Goal: Task Accomplishment & Management: Manage account settings

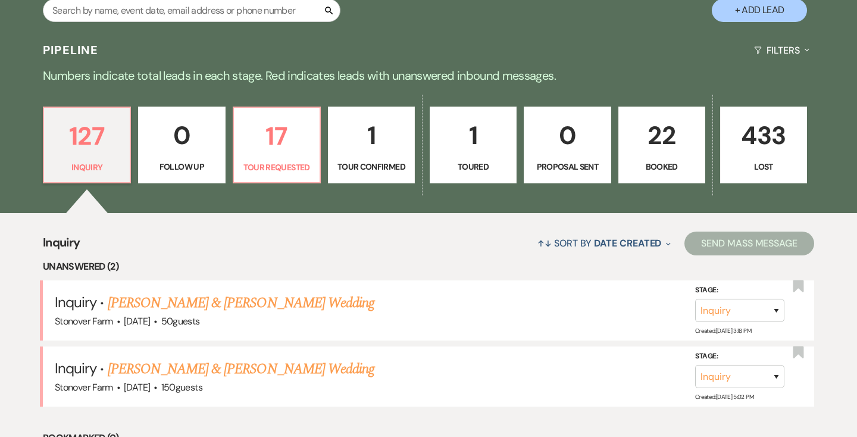
scroll to position [257, 0]
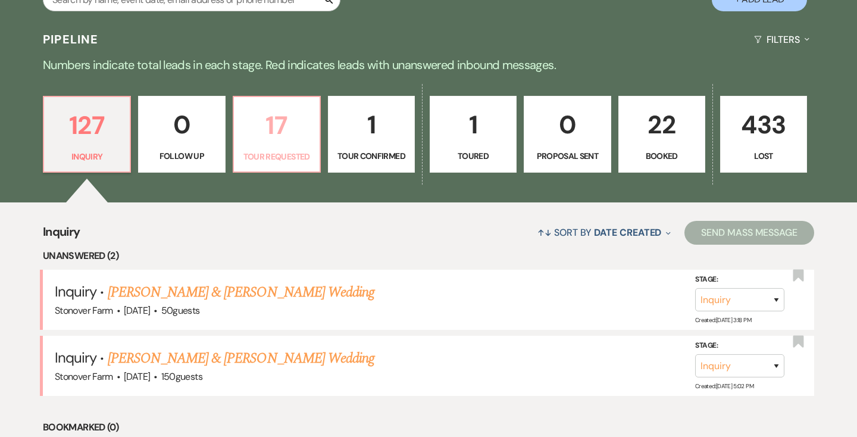
click at [285, 133] on p "17" at bounding box center [276, 125] width 71 height 40
select select "2"
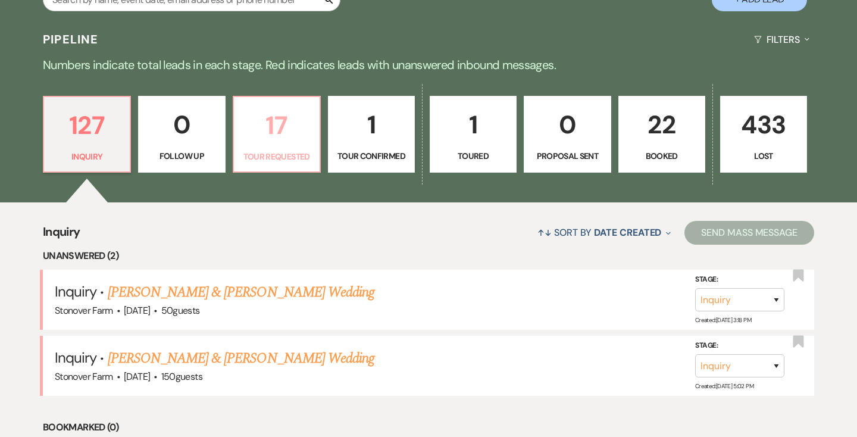
select select "2"
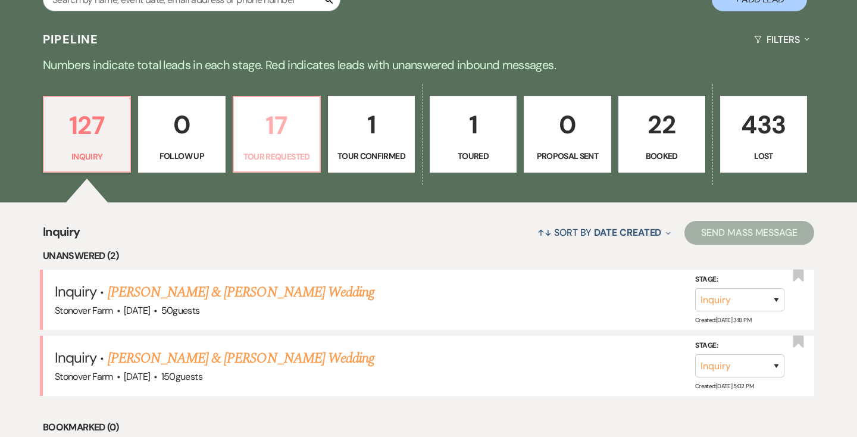
select select "2"
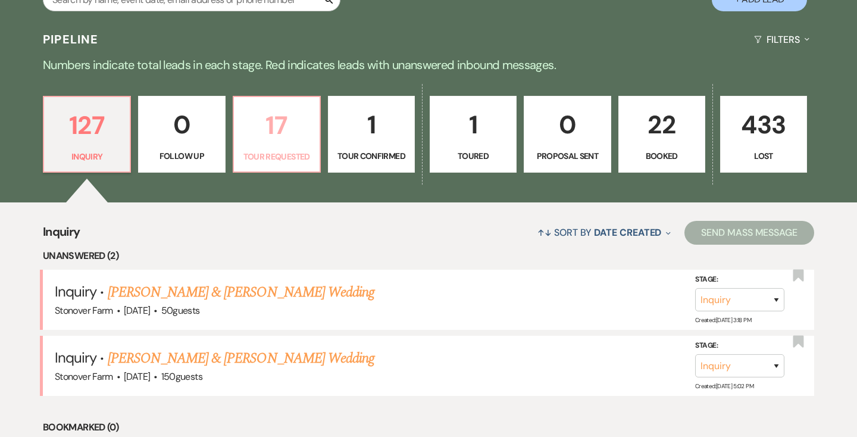
select select "2"
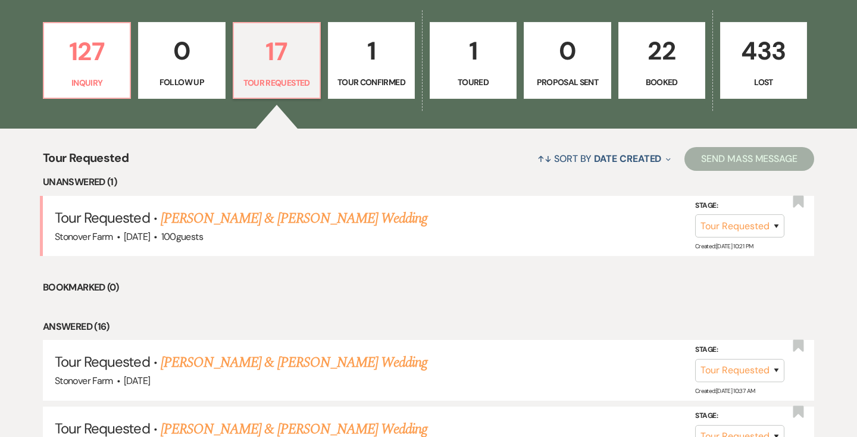
scroll to position [341, 0]
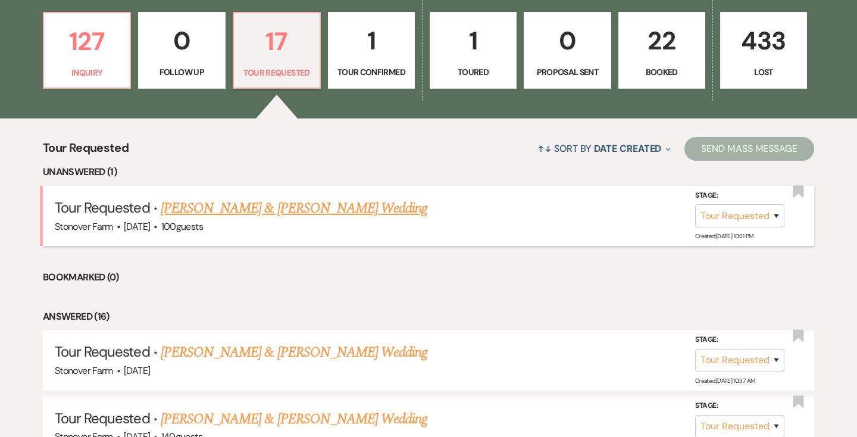
click at [277, 211] on link "[PERSON_NAME] & [PERSON_NAME] Wedding" at bounding box center [294, 208] width 267 height 21
select select "2"
select select "5"
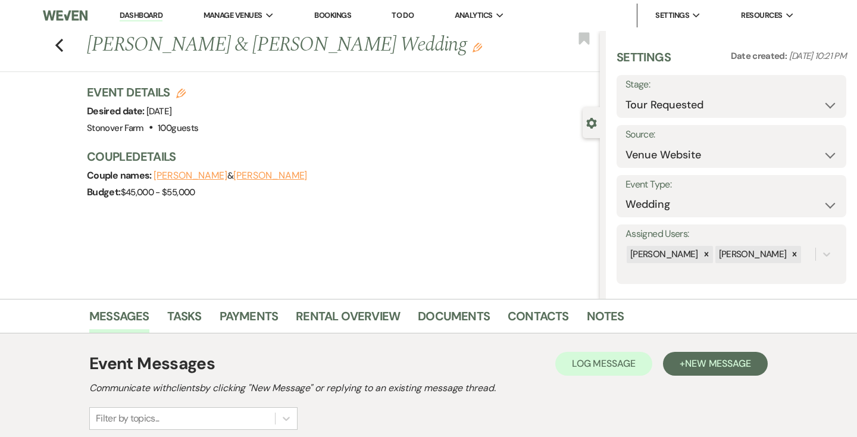
click at [145, 12] on link "Dashboard" at bounding box center [141, 15] width 43 height 11
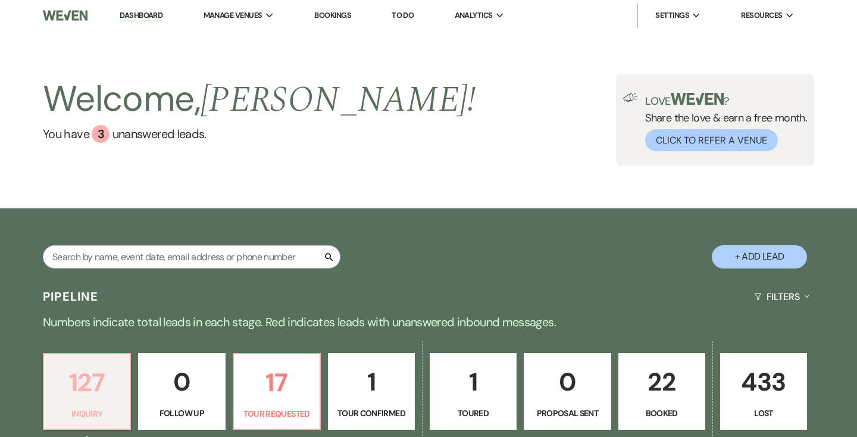
click at [92, 371] on p "127" at bounding box center [86, 383] width 71 height 40
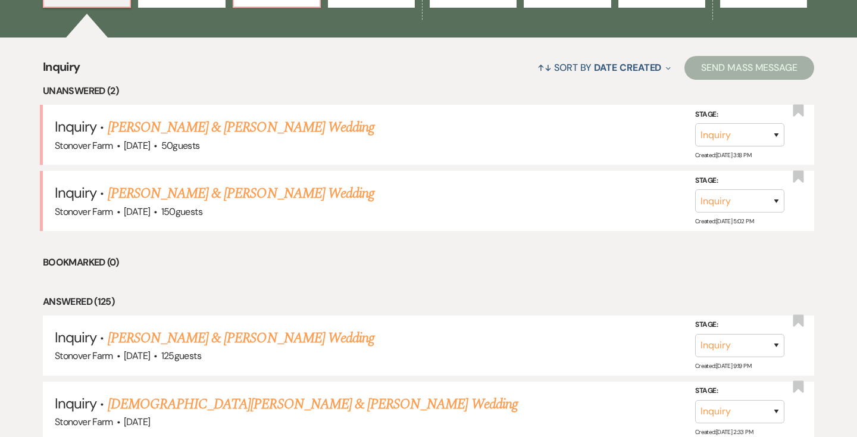
scroll to position [424, 0]
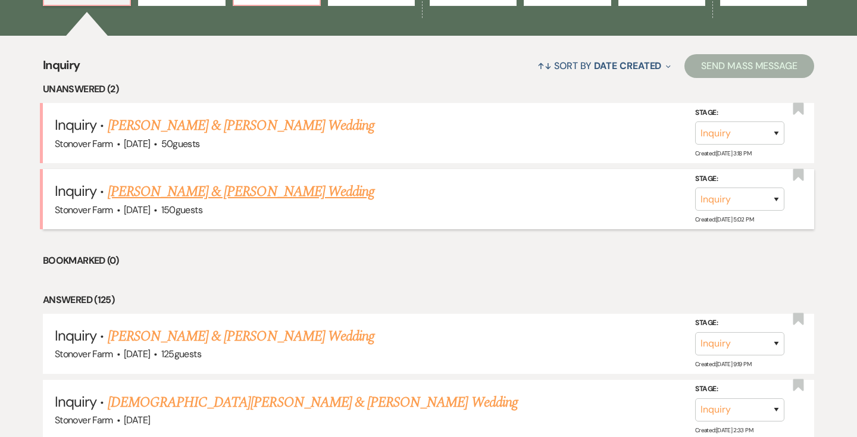
click at [202, 199] on link "[PERSON_NAME] & [PERSON_NAME] Wedding" at bounding box center [241, 191] width 267 height 21
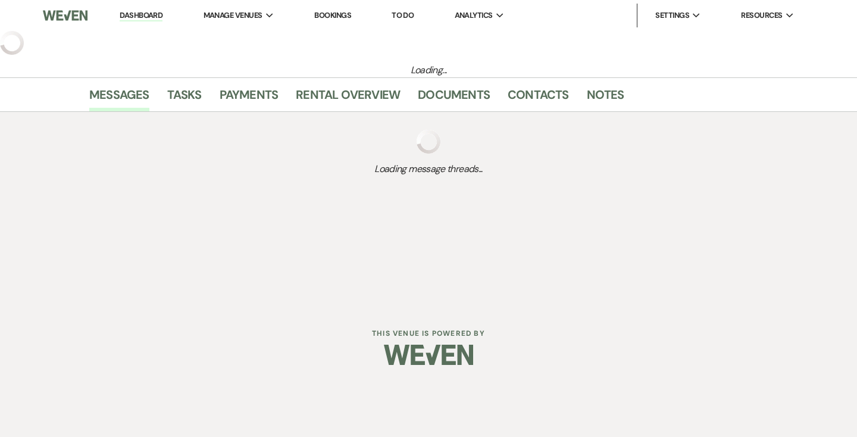
select select "5"
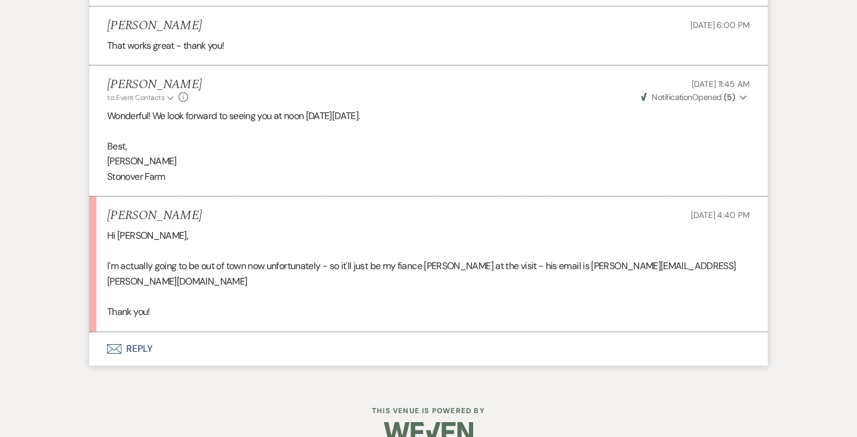
scroll to position [1331, 0]
